Goal: Task Accomplishment & Management: Manage account settings

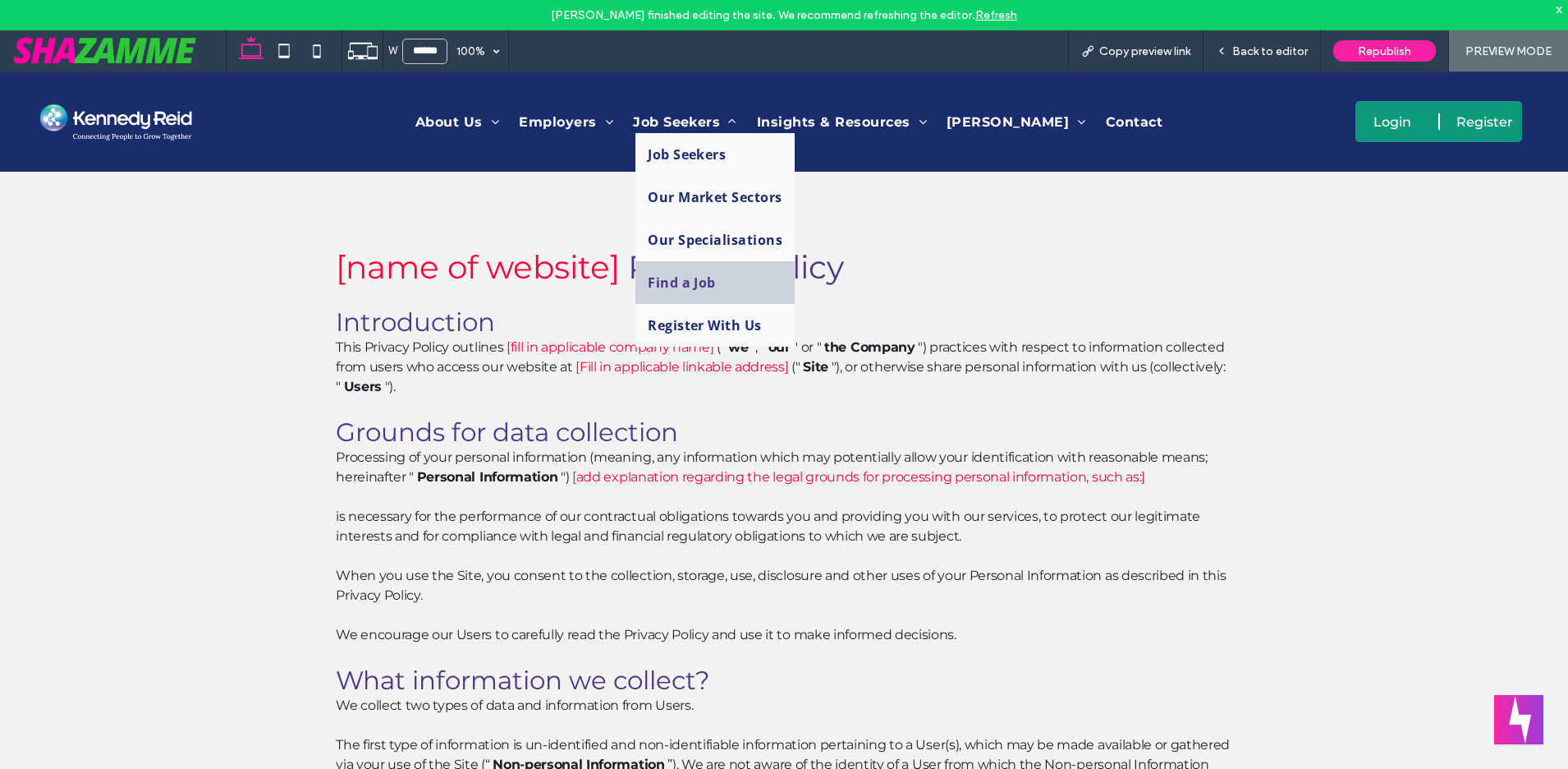
click at [672, 277] on span "Find a Job" at bounding box center [681, 282] width 68 height 18
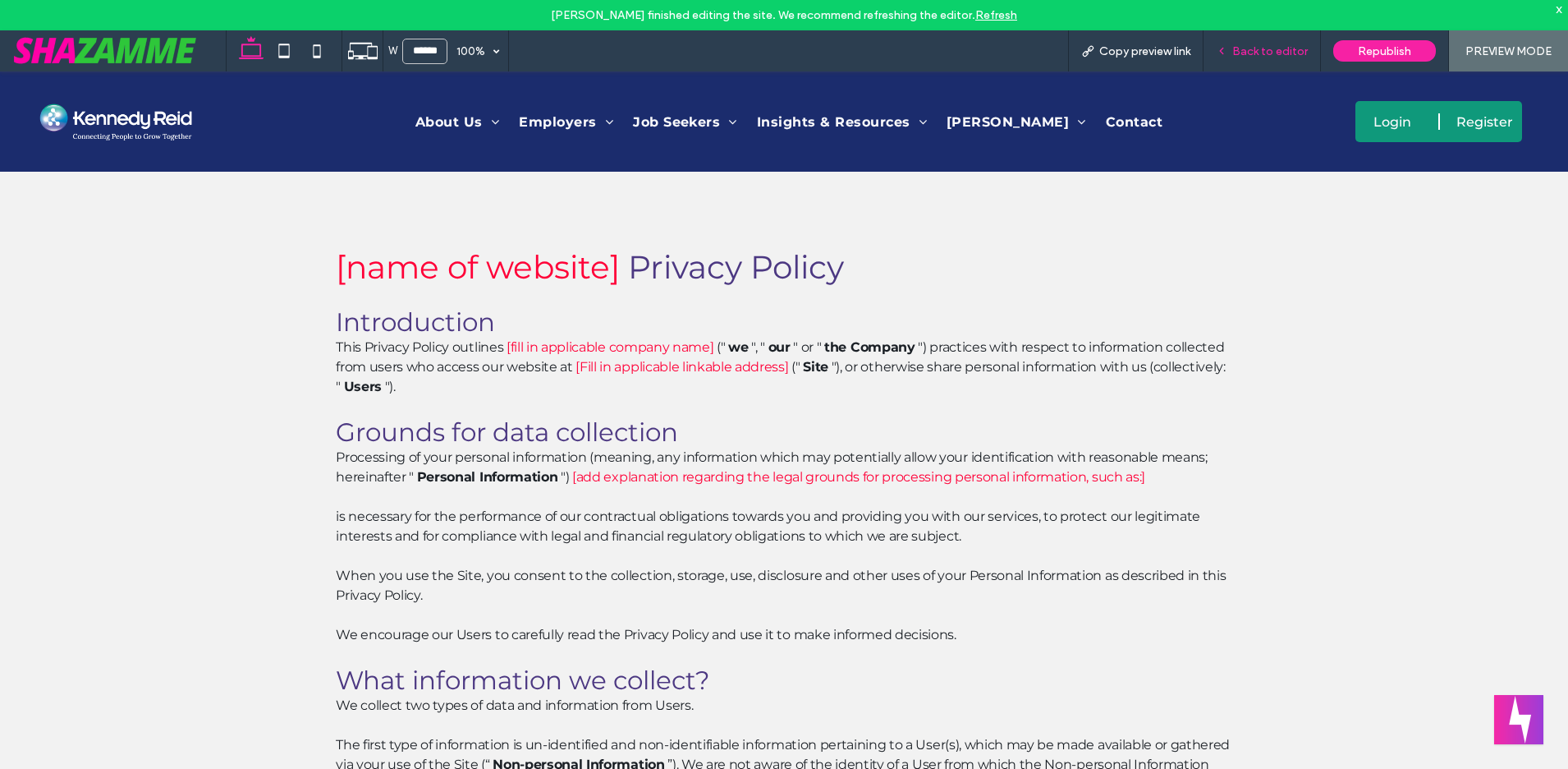
click at [1282, 47] on span "Back to editor" at bounding box center [1270, 51] width 76 height 14
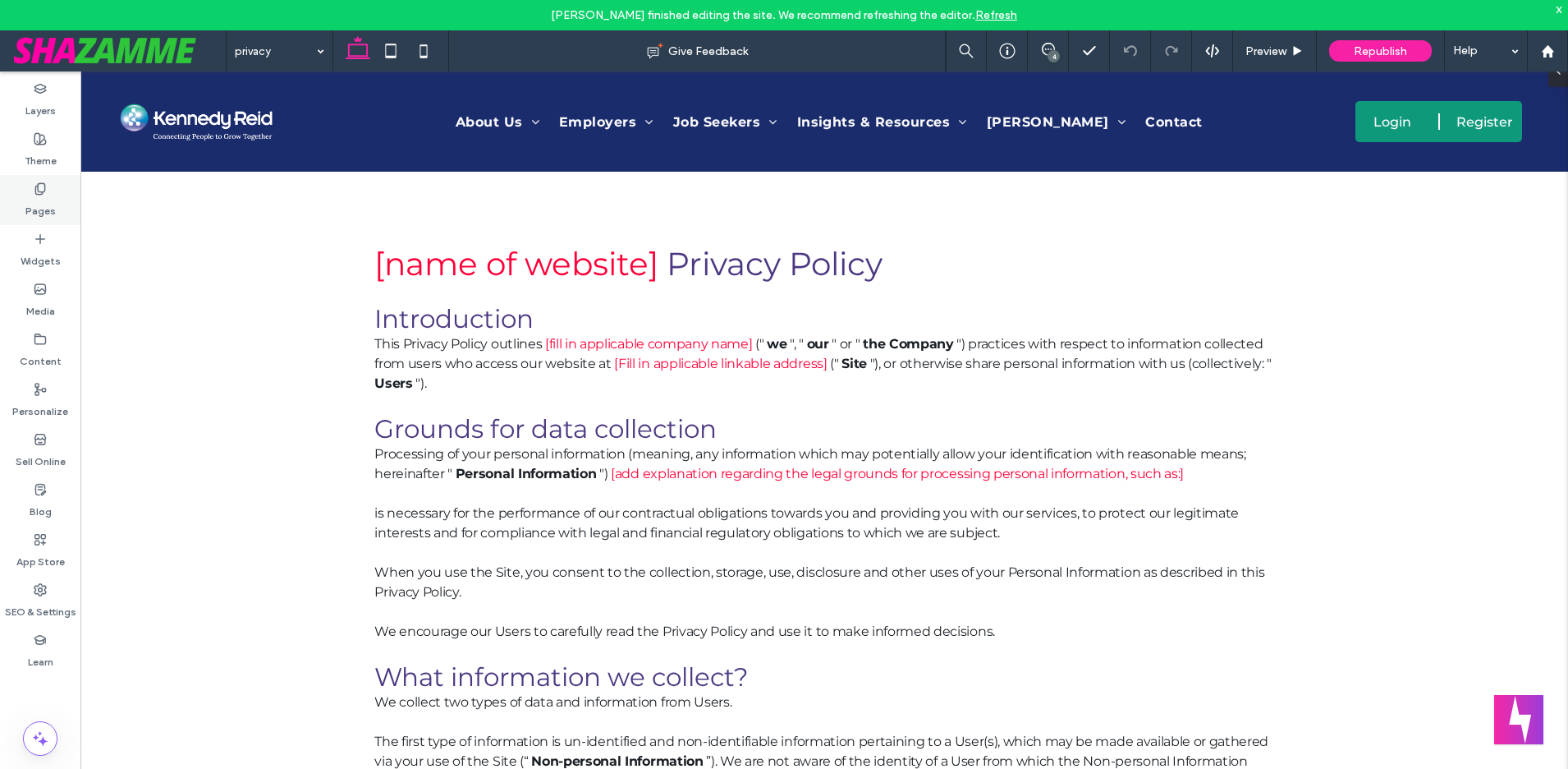
click at [38, 183] on use at bounding box center [39, 188] width 9 height 11
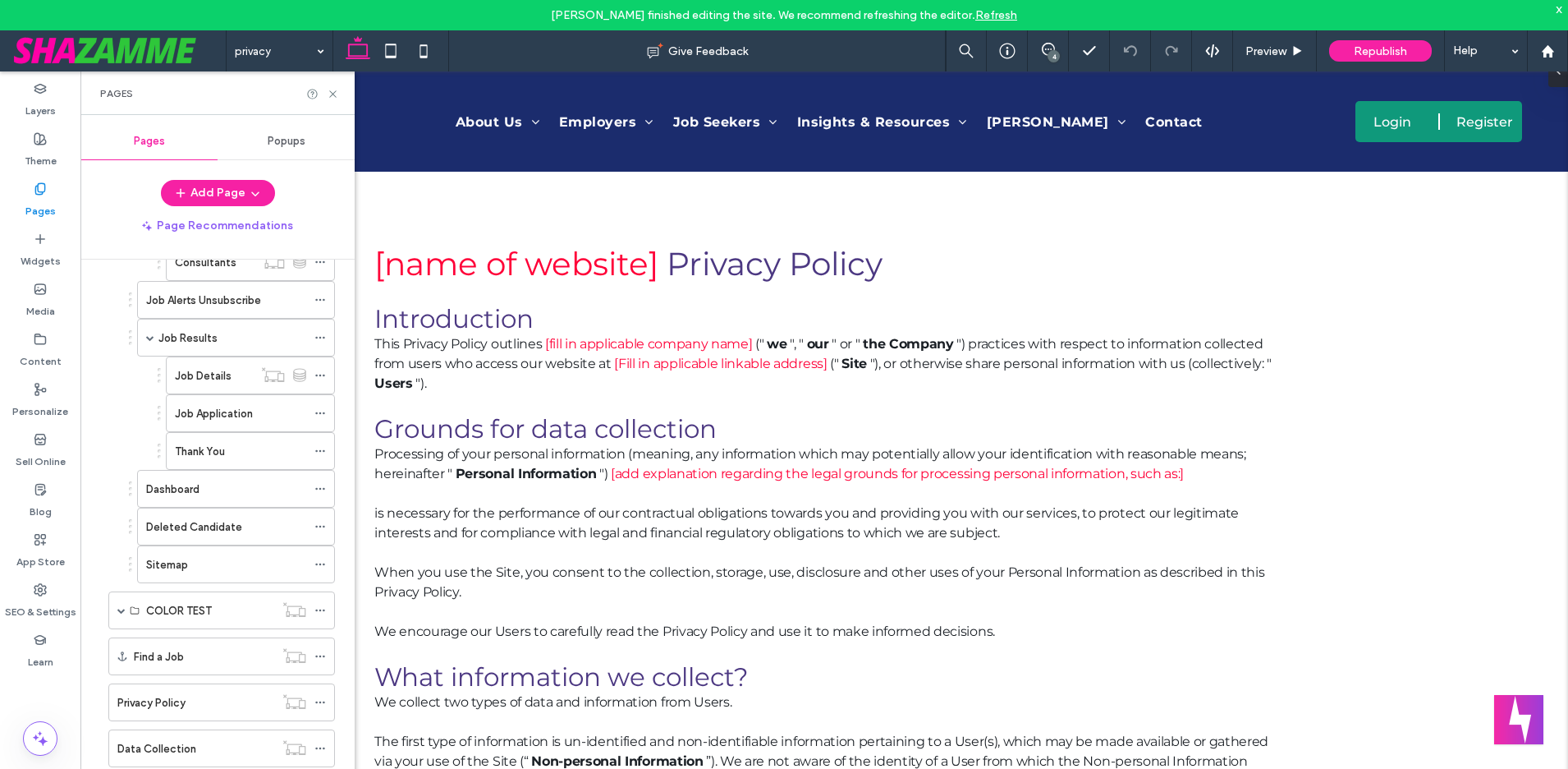
scroll to position [610, 0]
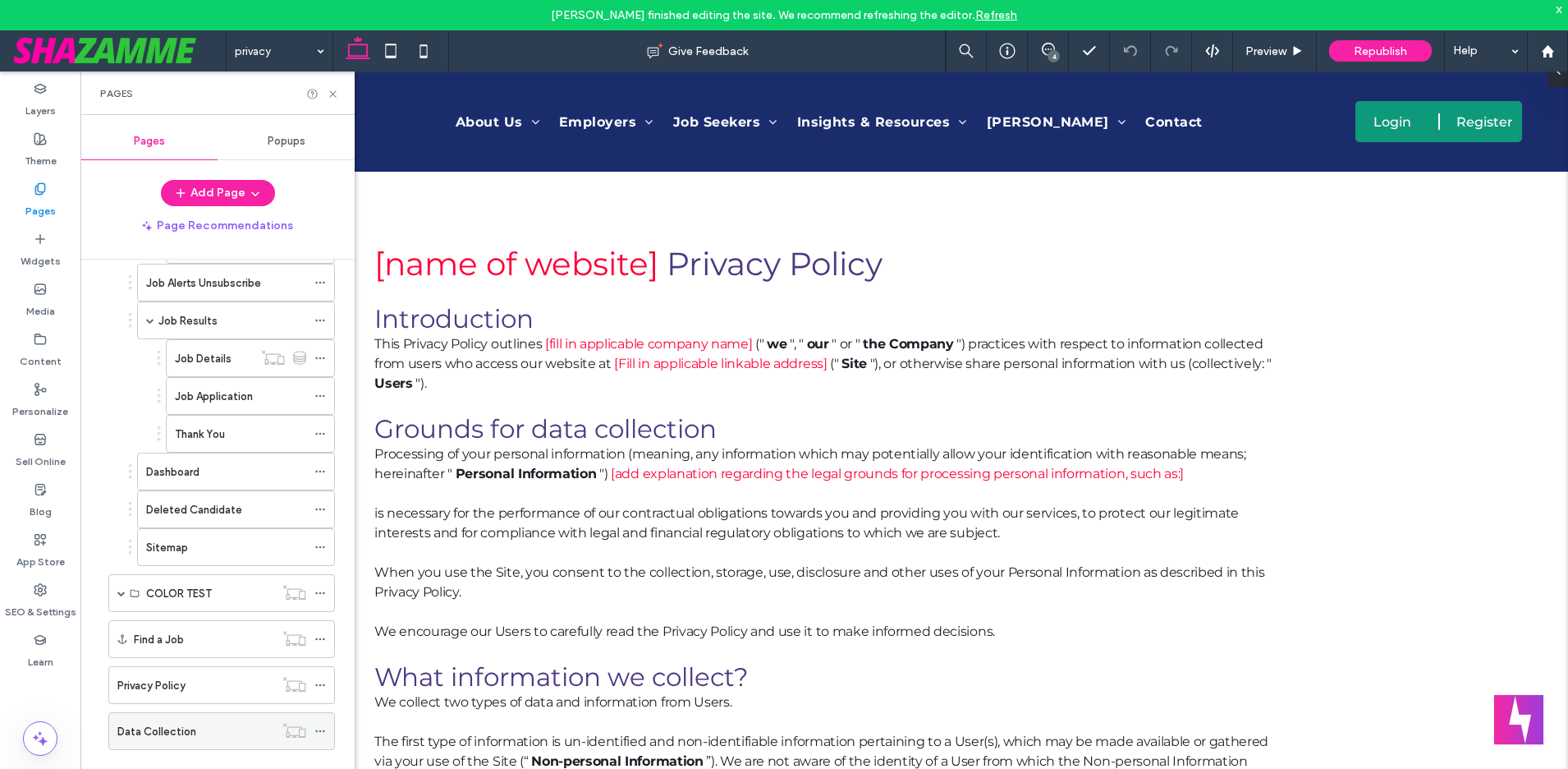
click at [150, 739] on div "Data Collection" at bounding box center [195, 731] width 156 height 36
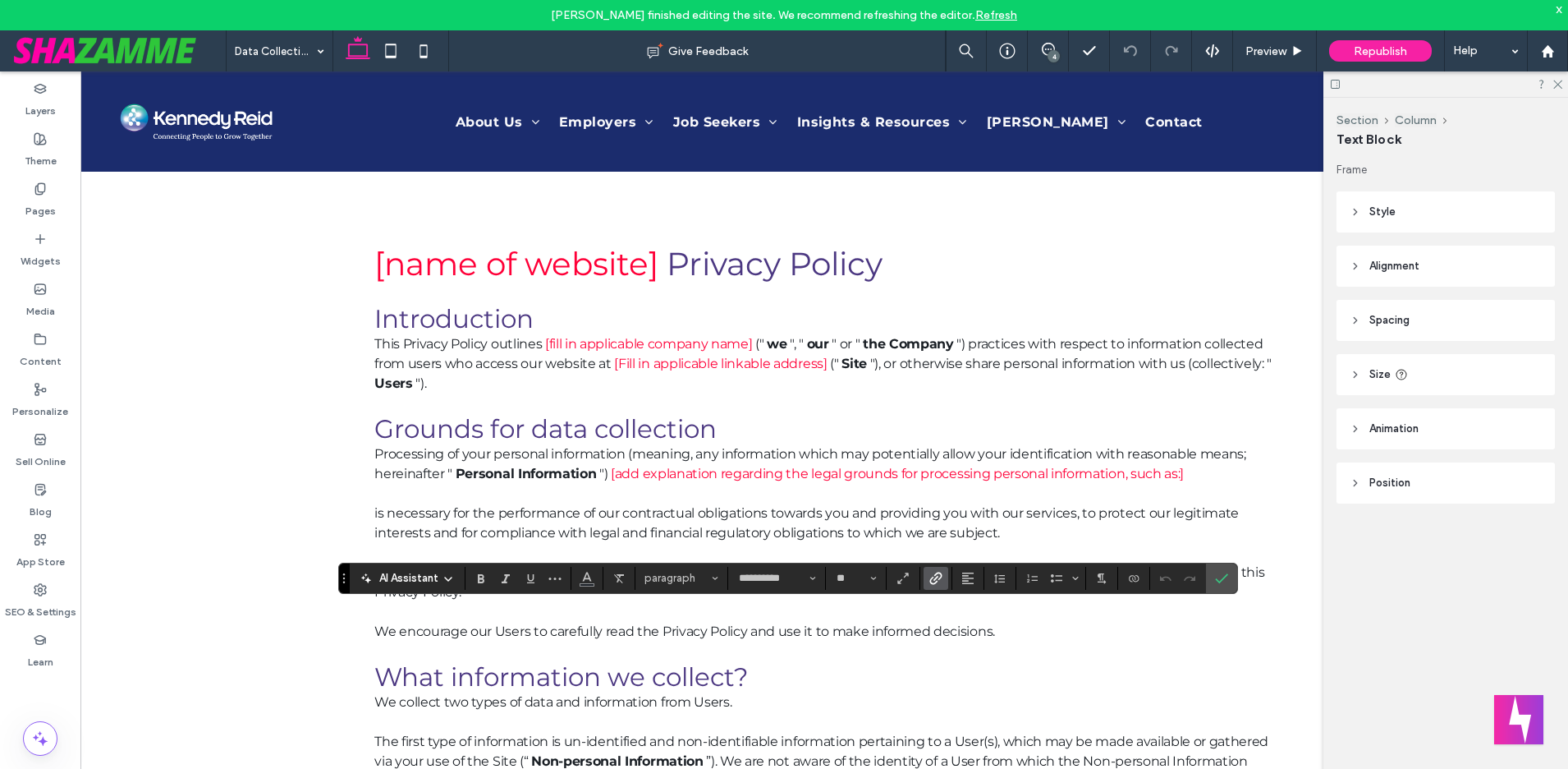
click at [940, 581] on icon "Link" at bounding box center [936, 578] width 13 height 13
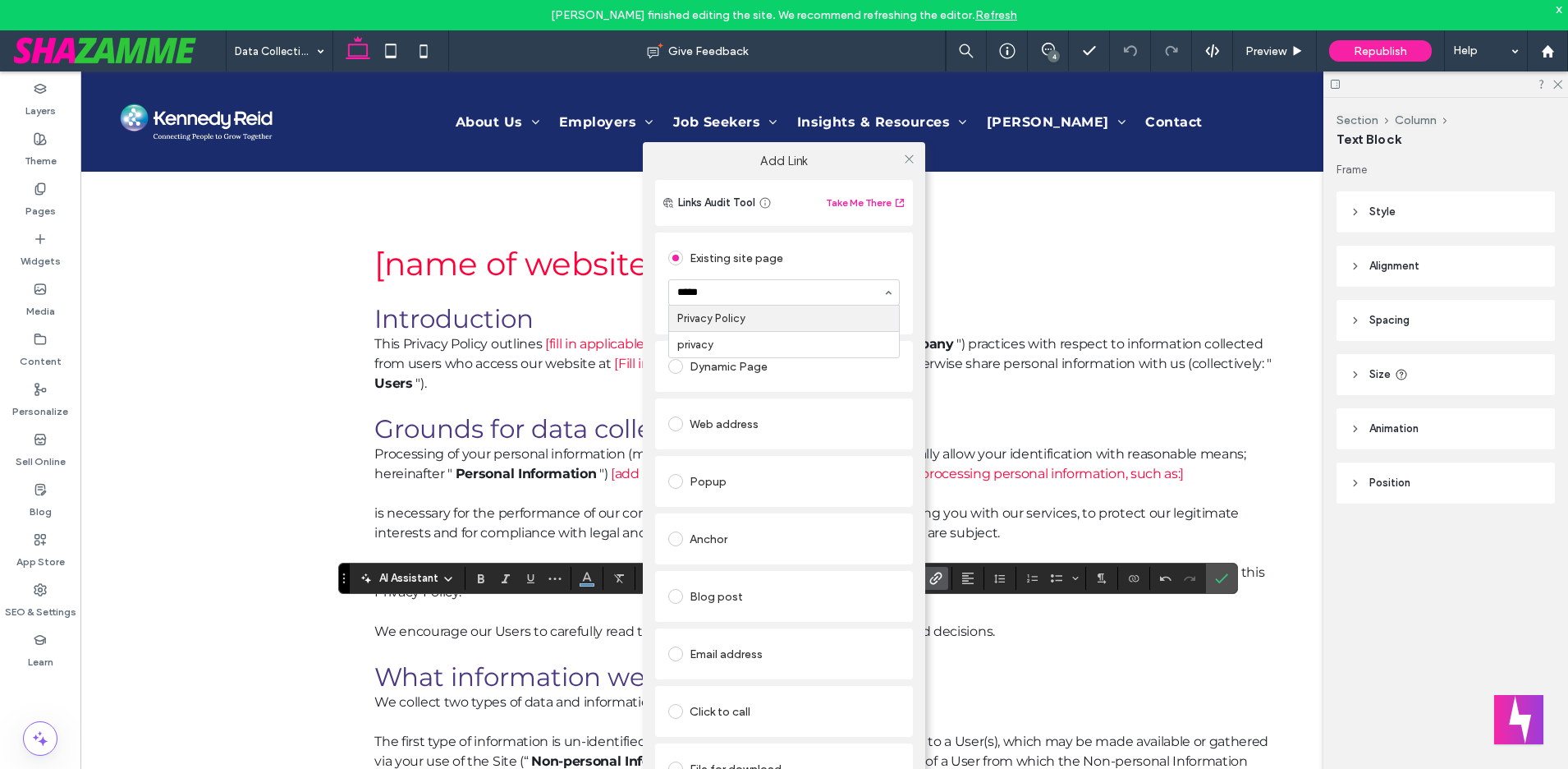
type input "******"
click at [907, 157] on use at bounding box center [909, 158] width 9 height 9
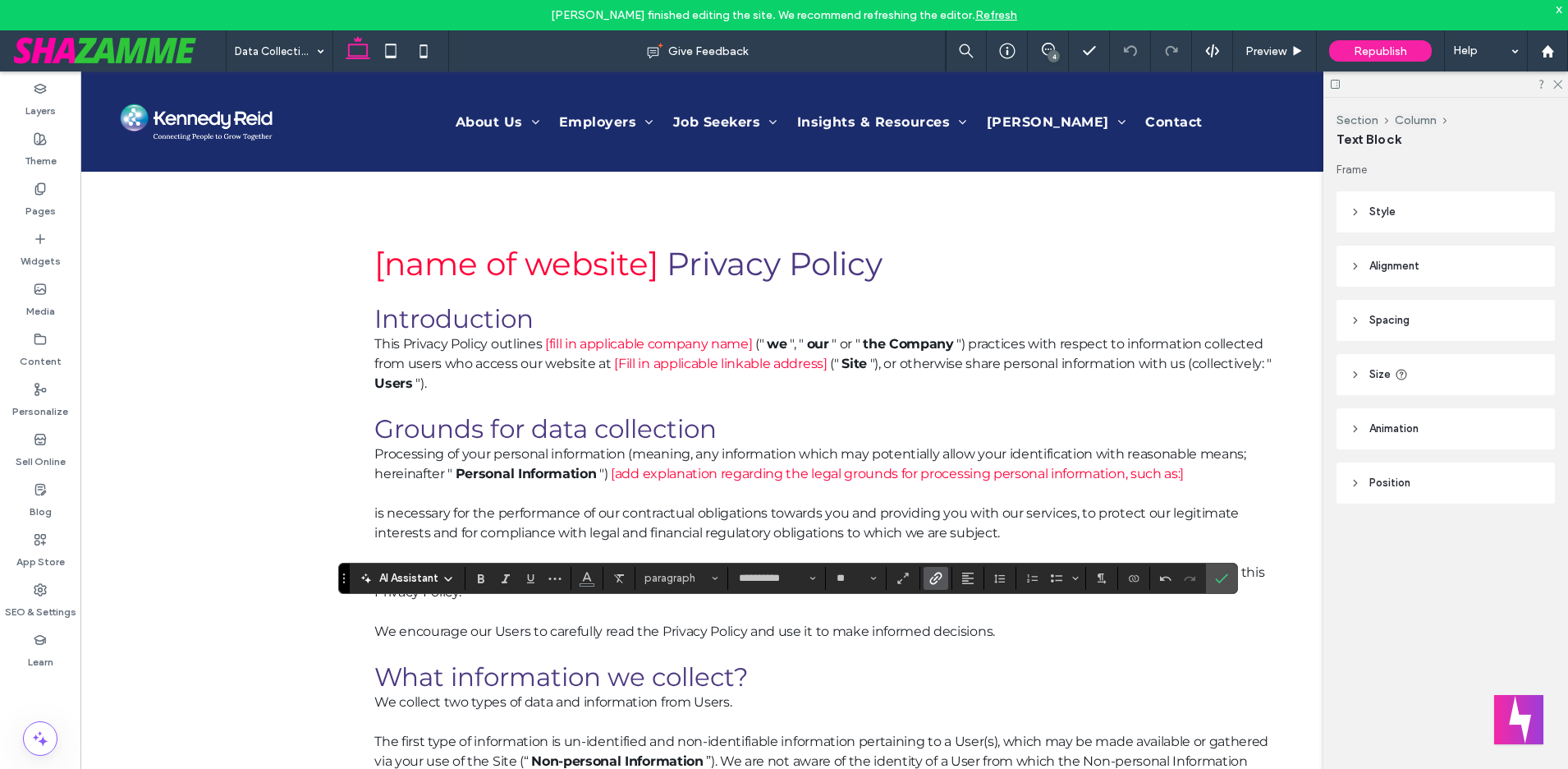
click at [936, 582] on use "Link" at bounding box center [936, 577] width 12 height 12
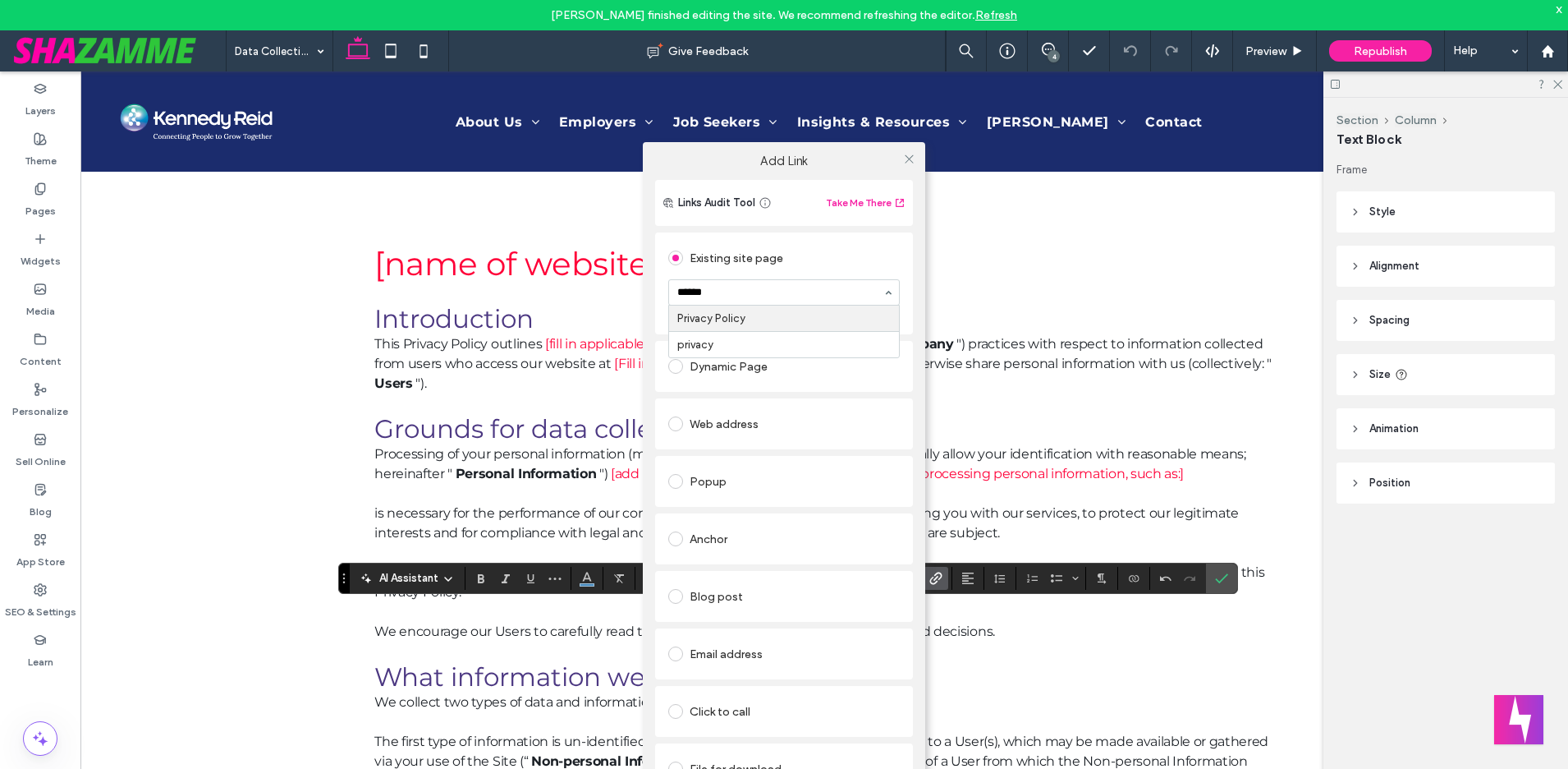
type input "*******"
click at [909, 159] on icon at bounding box center [909, 158] width 12 height 12
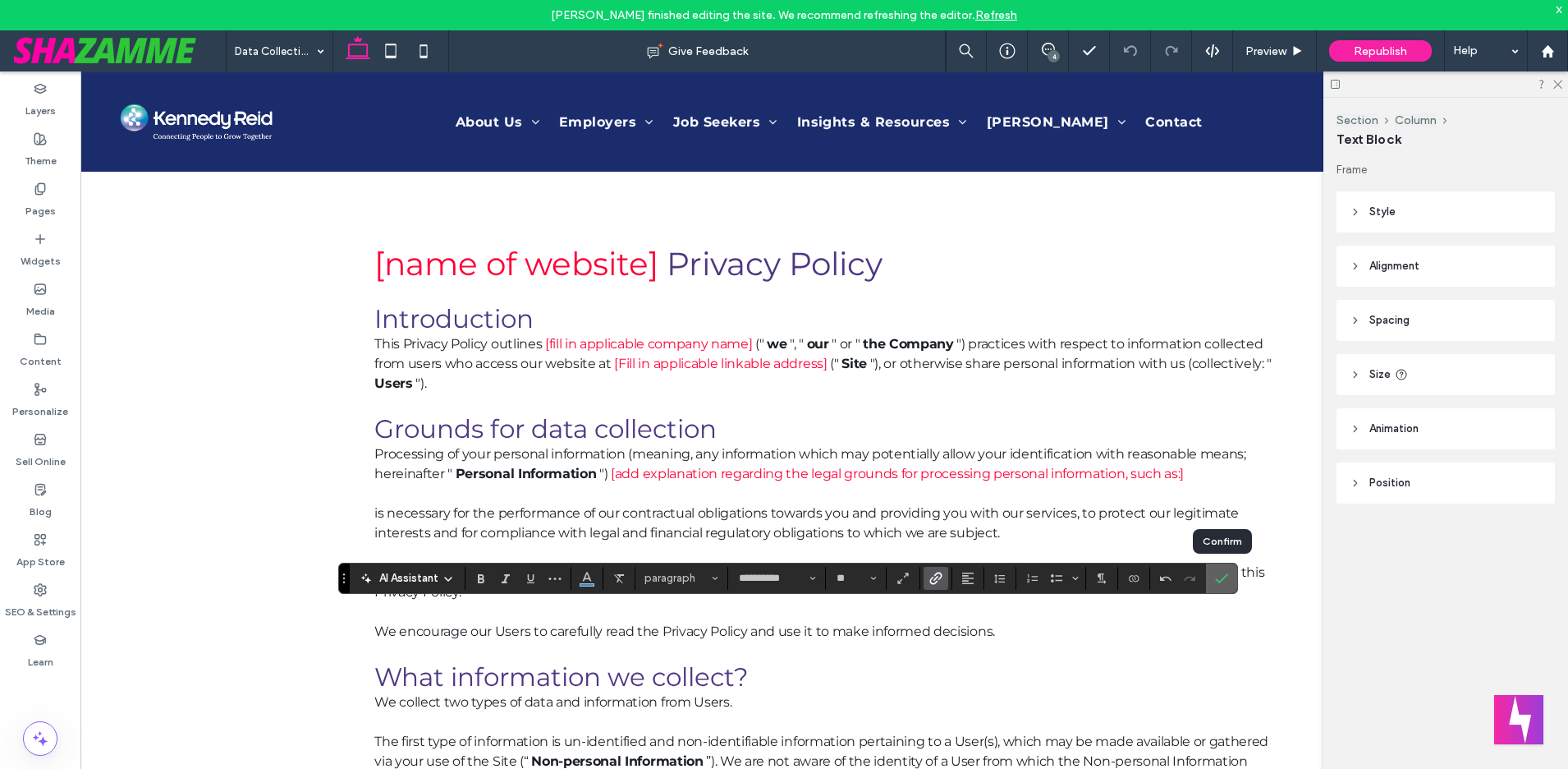
click at [1223, 584] on span "Confirm" at bounding box center [1222, 578] width 13 height 28
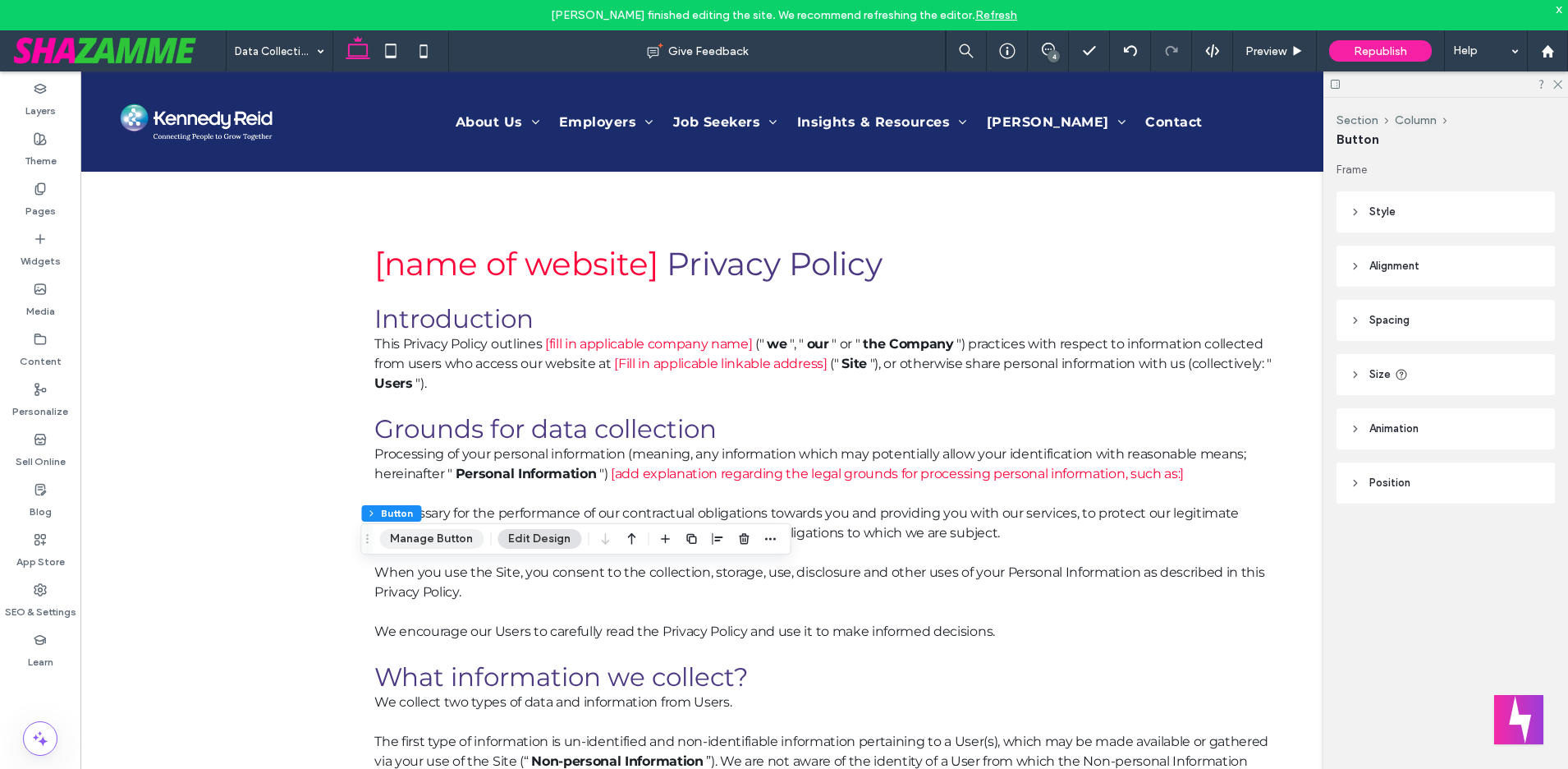
click at [451, 543] on button "Manage Button" at bounding box center [431, 539] width 105 height 20
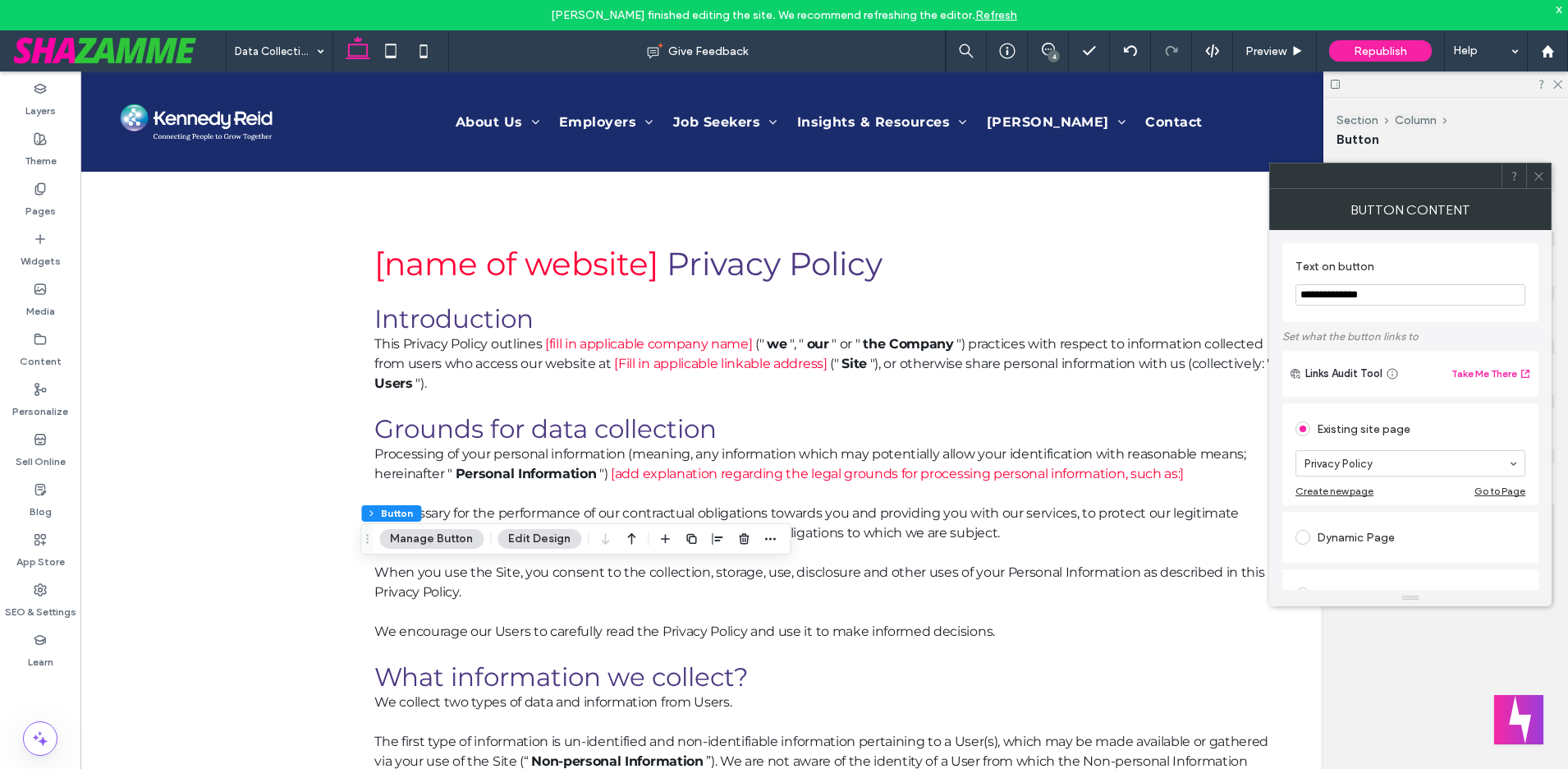
click at [1540, 173] on icon at bounding box center [1538, 176] width 12 height 12
